Goal: Task Accomplishment & Management: Manage account settings

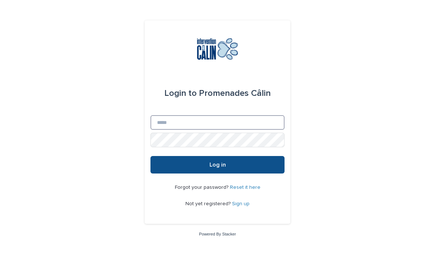
click at [162, 130] on input "Email" at bounding box center [217, 122] width 134 height 15
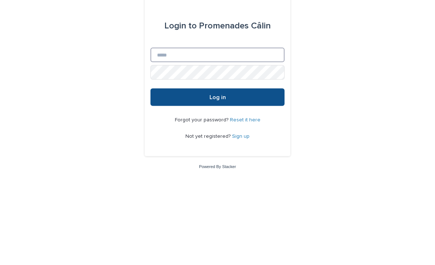
type input "**********"
click at [217, 156] on button "Log in" at bounding box center [217, 164] width 134 height 17
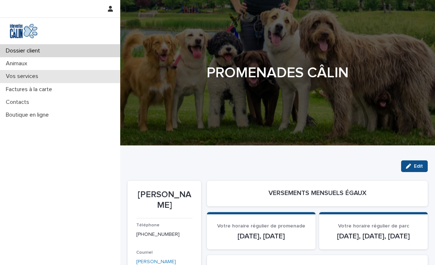
click at [17, 80] on div "Vos services" at bounding box center [60, 76] width 120 height 13
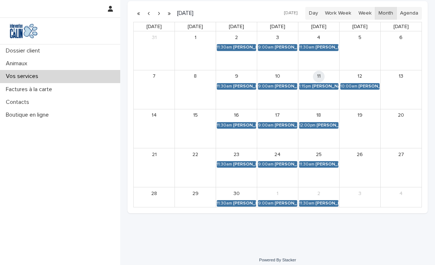
scroll to position [199, 0]
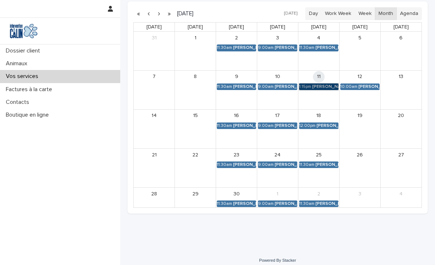
click at [318, 88] on link "1:15pm [PERSON_NAME]" at bounding box center [318, 86] width 39 height 7
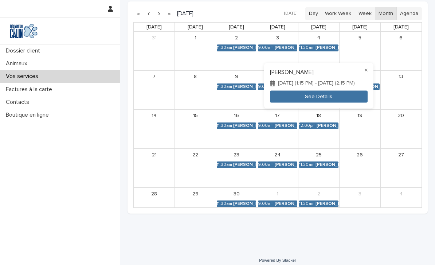
click at [149, 191] on div at bounding box center [217, 132] width 435 height 265
